Goal: Task Accomplishment & Management: Use online tool/utility

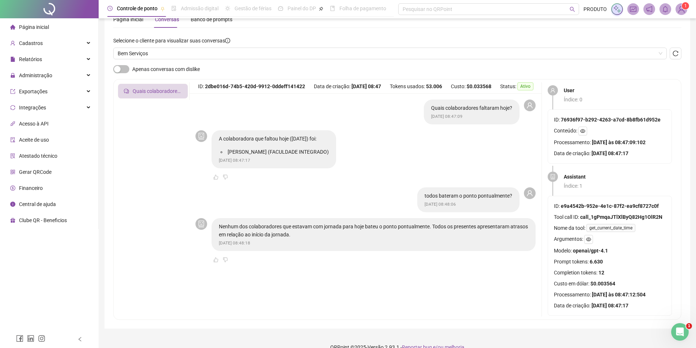
click at [684, 13] on img at bounding box center [681, 9] width 11 height 11
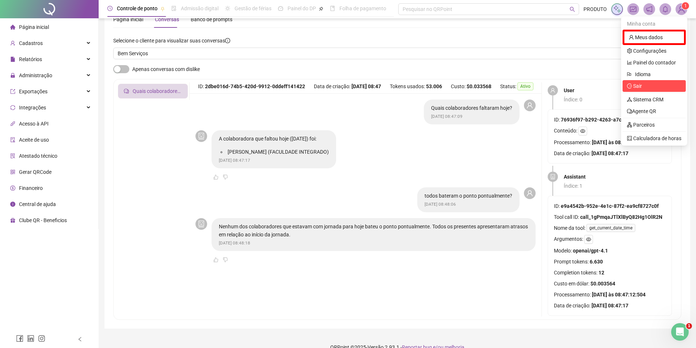
click at [636, 88] on span "Sair" at bounding box center [638, 86] width 9 height 6
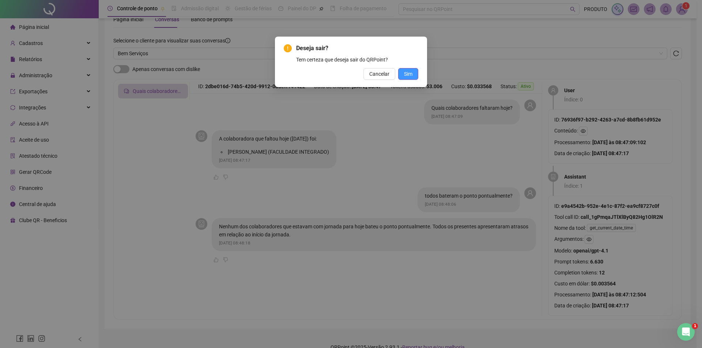
click at [412, 77] on button "Sim" at bounding box center [408, 74] width 20 height 12
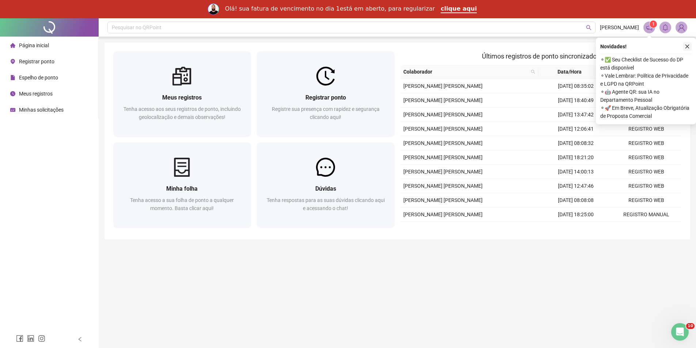
click at [690, 48] on icon "close" at bounding box center [687, 46] width 5 height 5
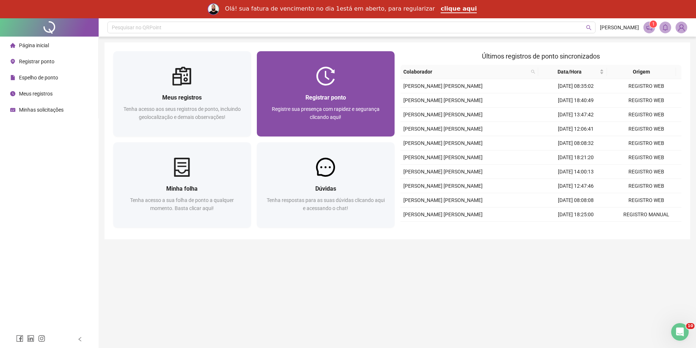
click at [346, 91] on div "Registrar ponto Registre sua presença com rapidez e segurança clicando aqui!" at bounding box center [326, 111] width 138 height 51
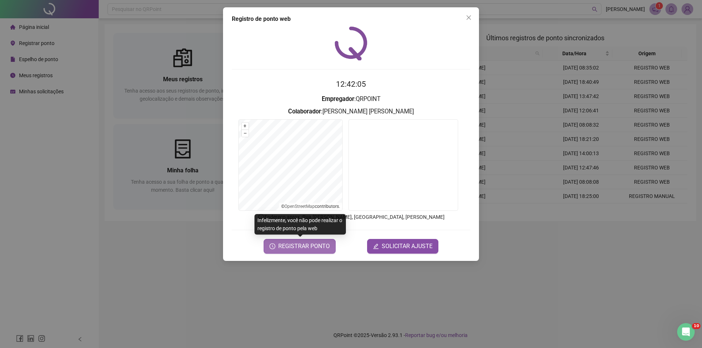
click at [294, 247] on span "REGISTRAR PONTO" at bounding box center [304, 246] width 52 height 9
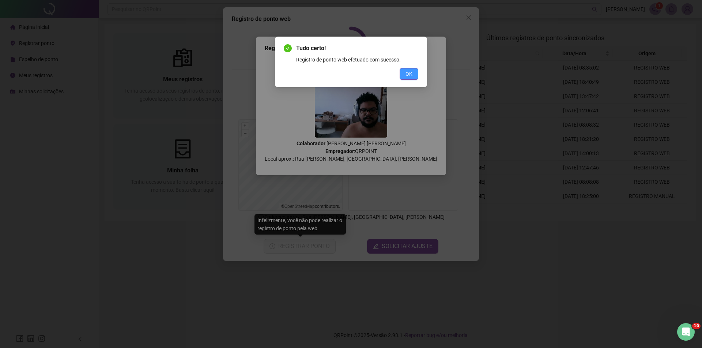
click at [410, 73] on span "OK" at bounding box center [408, 74] width 7 height 8
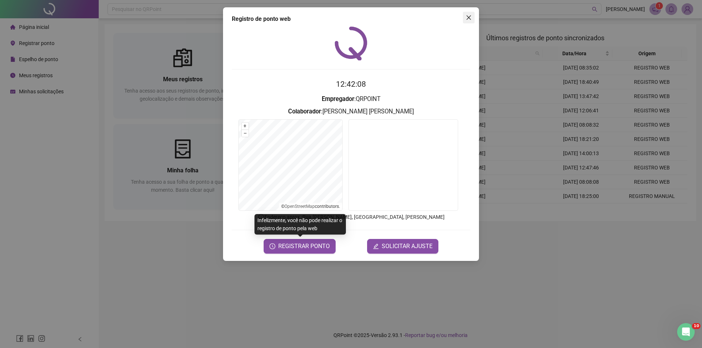
click at [466, 19] on icon "close" at bounding box center [469, 18] width 6 height 6
